Goal: Task Accomplishment & Management: Complete application form

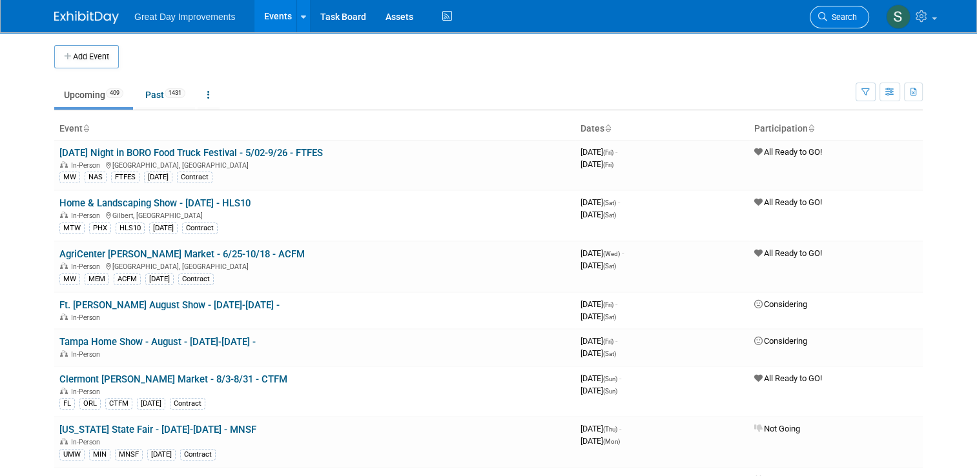
click at [869, 14] on link "Search" at bounding box center [839, 17] width 59 height 23
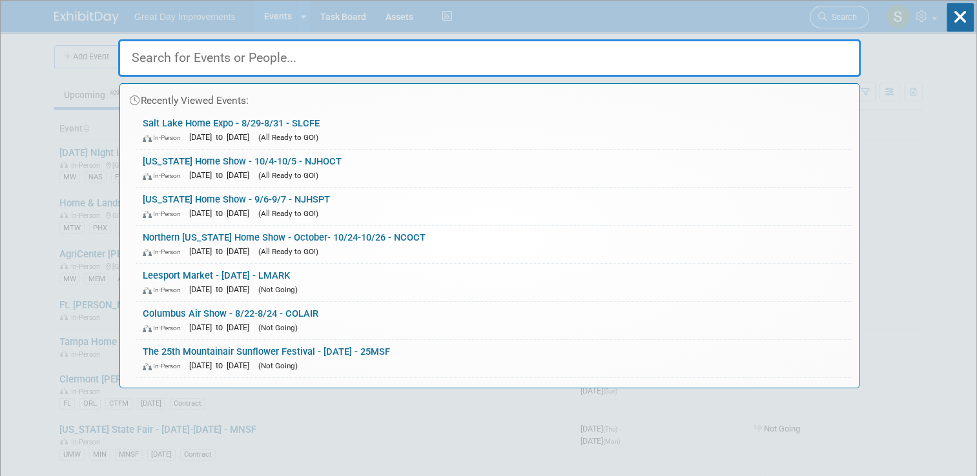
type input "F"
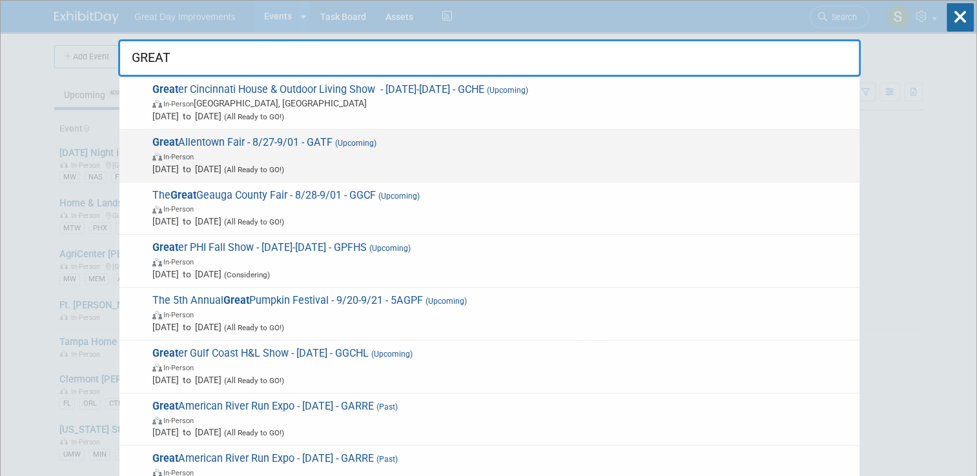
type input "GREAT"
click at [680, 172] on span "Aug 27, 2025 to Sep 1, 2025 (All Ready to GO!)" at bounding box center [502, 169] width 701 height 13
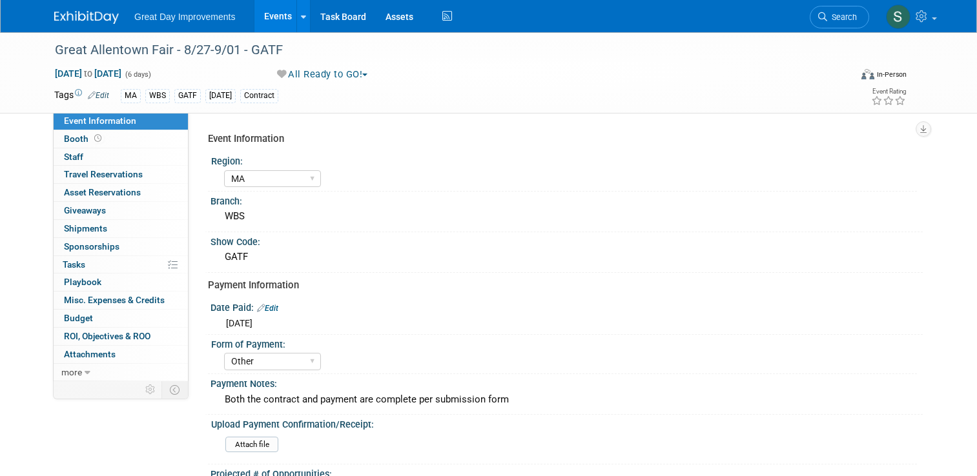
select select "MA"
select select "Other"
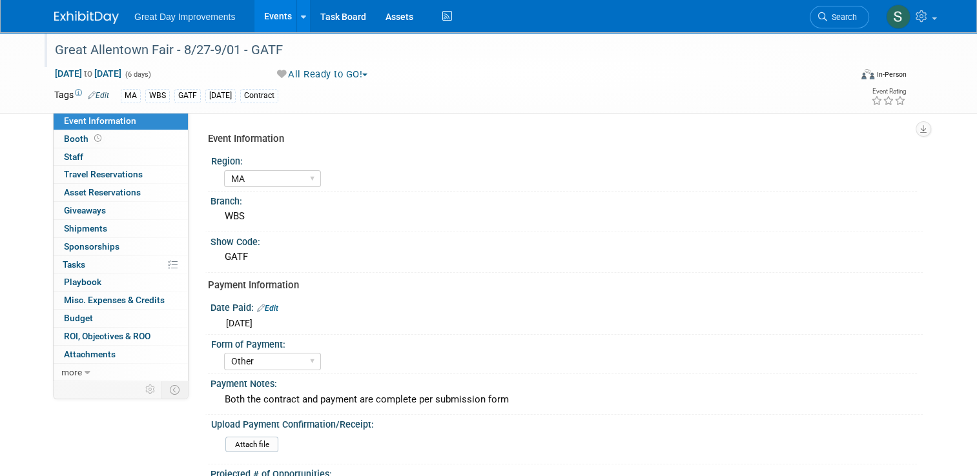
click at [132, 58] on div "Great Allentown Fair - 8/27-9/01 - GATF" at bounding box center [442, 50] width 784 height 23
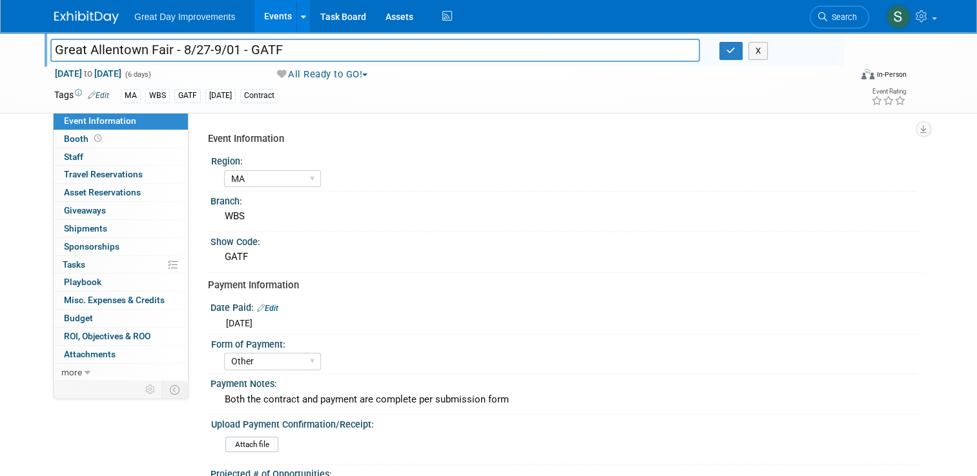
drag, startPoint x: 163, startPoint y: 50, endPoint x: 41, endPoint y: 50, distance: 122.0
click at [50, 50] on input "Great Allentown Fair - 8/27-9/01 - GATF" at bounding box center [375, 50] width 650 height 23
click at [735, 50] on icon "button" at bounding box center [730, 50] width 9 height 8
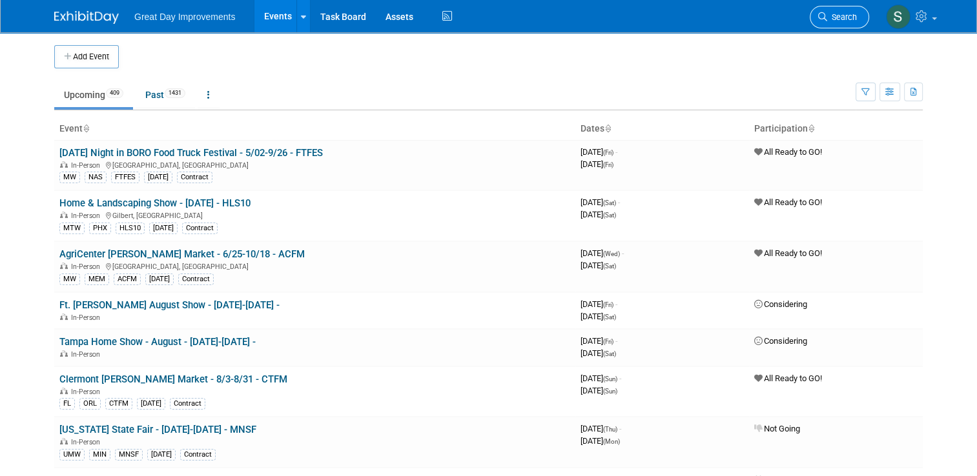
click at [860, 22] on link "Search" at bounding box center [839, 17] width 59 height 23
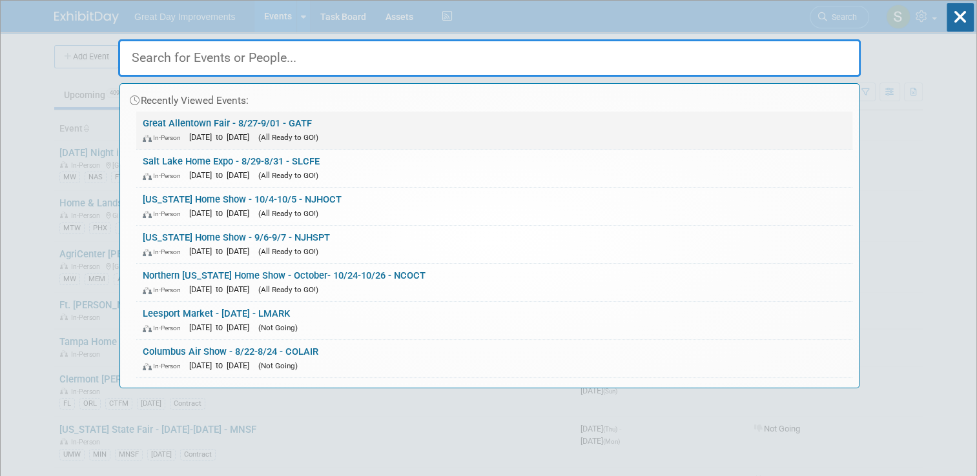
click at [473, 139] on div "In-Person Aug 27, 2025 to Sep 1, 2025 (All Ready to GO!)" at bounding box center [494, 137] width 703 height 14
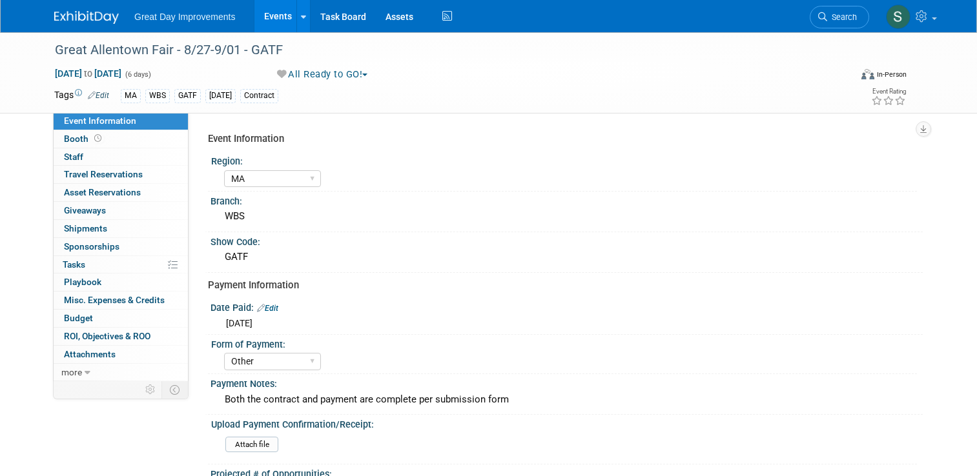
select select "MA"
select select "Other"
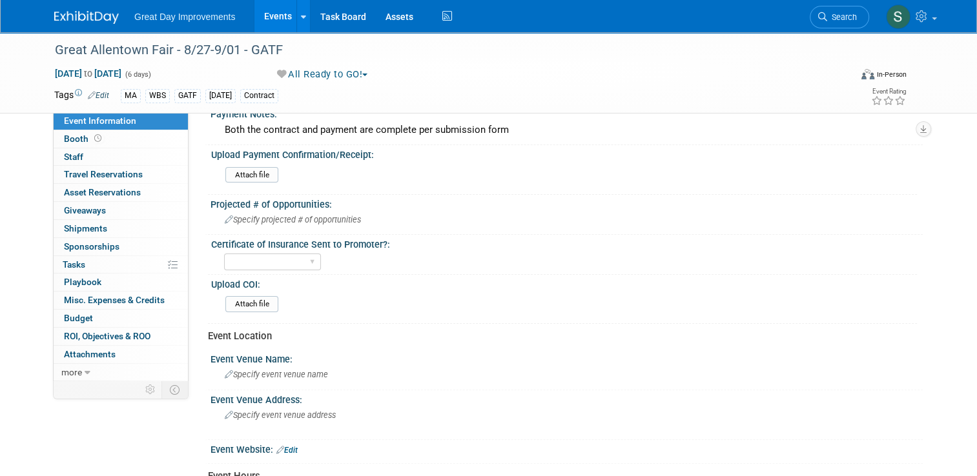
scroll to position [283, 0]
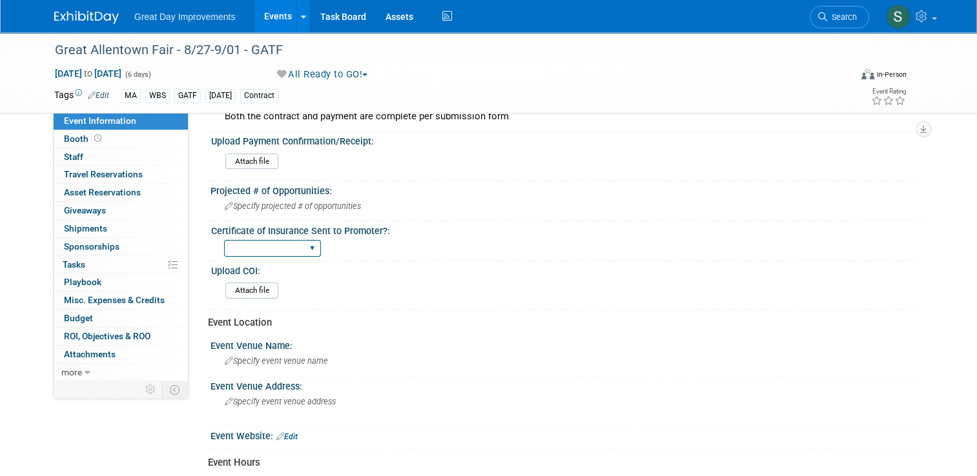
click at [292, 245] on select "Yes No Not Required" at bounding box center [272, 248] width 97 height 17
select select "Yes"
click at [224, 240] on select "Yes No Not Required" at bounding box center [272, 248] width 97 height 17
click at [258, 288] on input "file" at bounding box center [190, 290] width 176 height 15
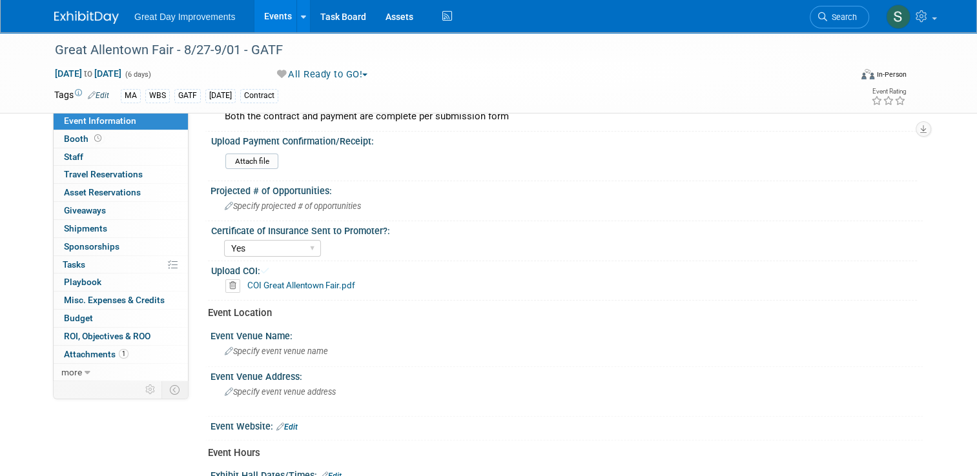
click at [100, 17] on img at bounding box center [86, 17] width 65 height 13
